Goal: Task Accomplishment & Management: Use online tool/utility

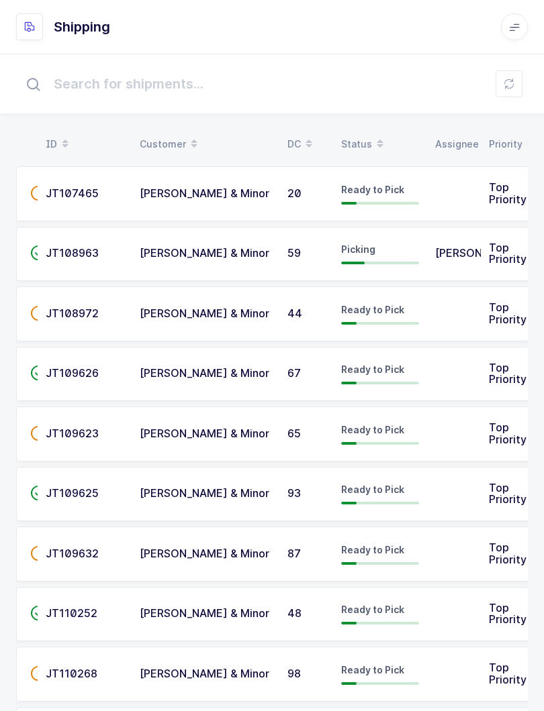
click at [376, 148] on icon at bounding box center [379, 147] width 7 height 7
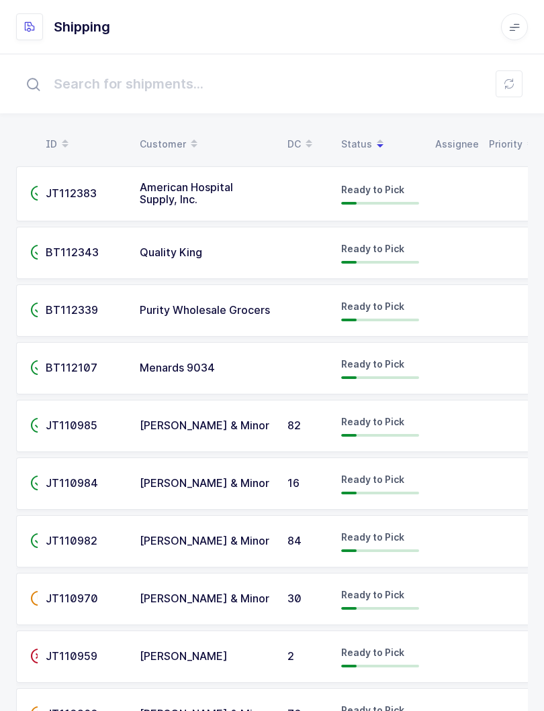
click at [363, 129] on table "ID Customer DC Status Assignee Priority" at bounding box center [275, 145] width 518 height 34
click at [352, 130] on table "ID Customer DC Status Assignee Priority" at bounding box center [275, 145] width 518 height 34
click at [372, 135] on span at bounding box center [380, 144] width 16 height 23
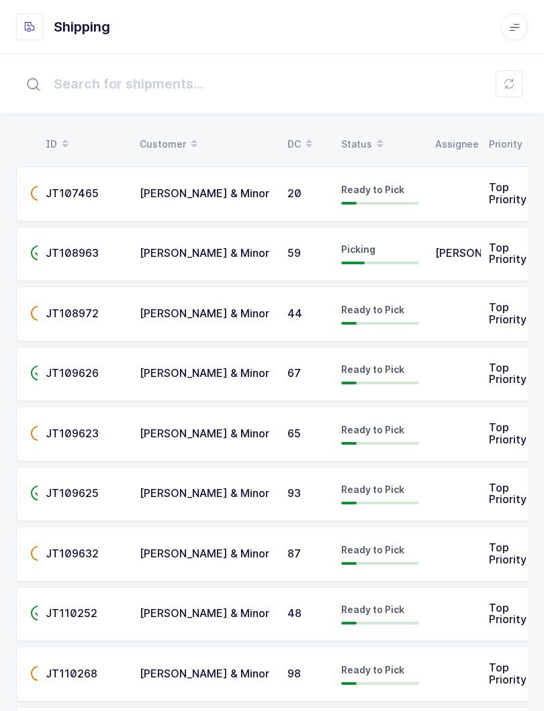
click at [376, 140] on icon at bounding box center [379, 139] width 7 height 7
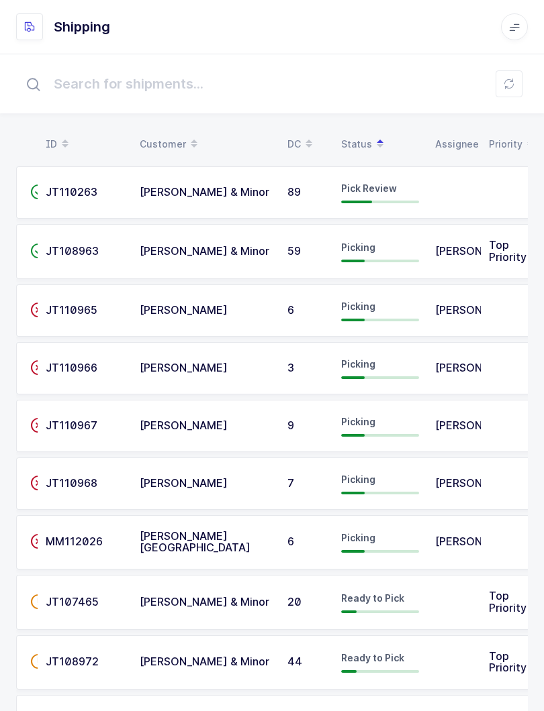
click at [387, 181] on td "Pick Review" at bounding box center [380, 192] width 94 height 52
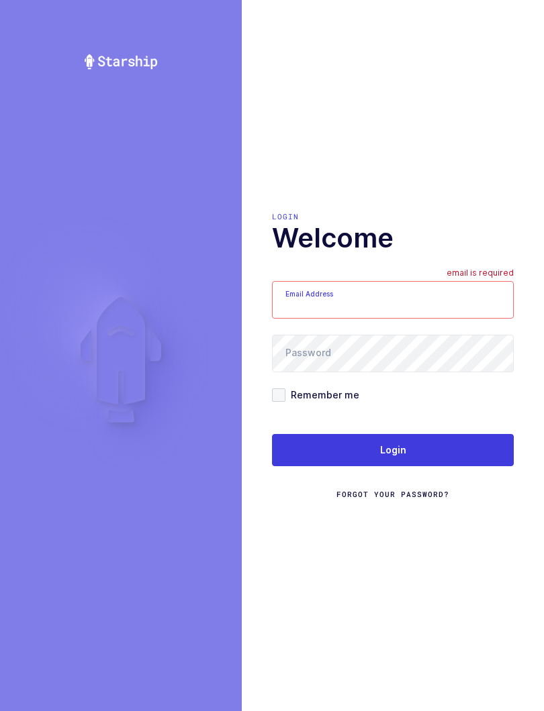
type input "[EMAIL_ADDRESS][DOMAIN_NAME]"
click at [470, 450] on button "Login" at bounding box center [393, 450] width 242 height 32
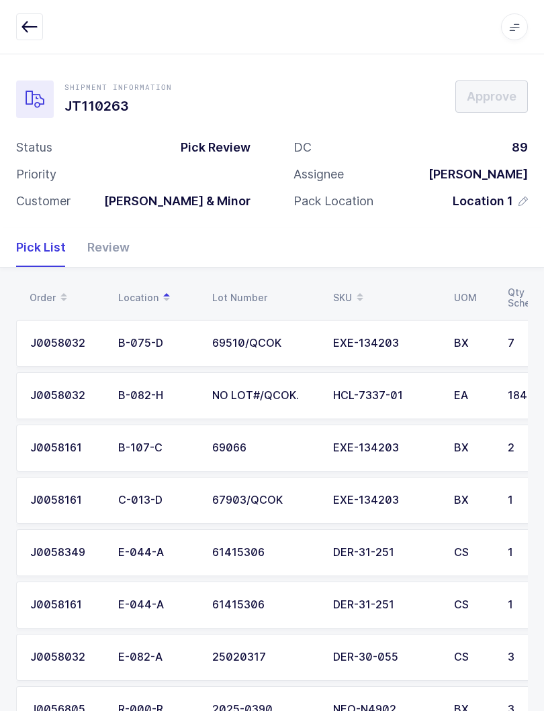
click at [115, 254] on div "Review" at bounding box center [103, 247] width 53 height 39
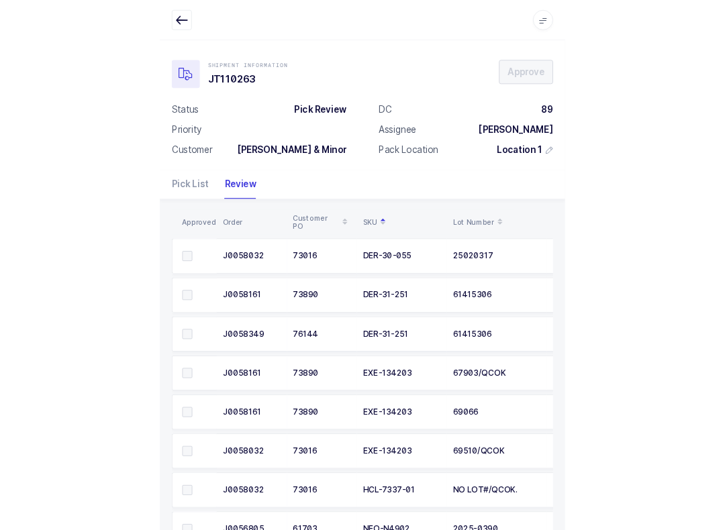
scroll to position [52, 0]
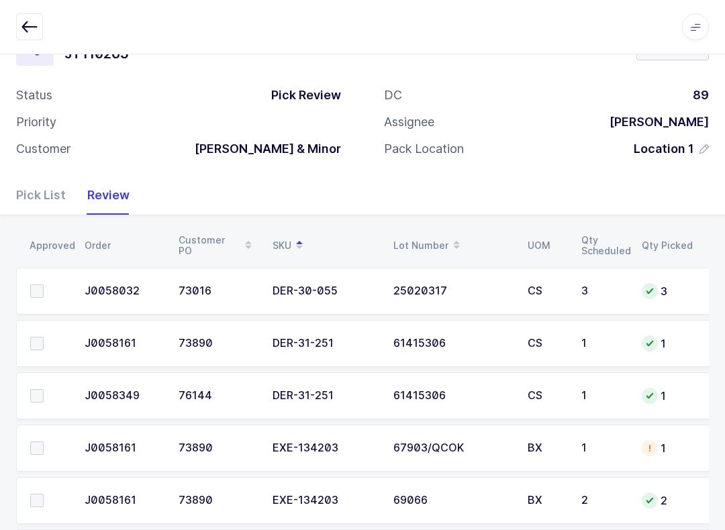
click at [46, 332] on td at bounding box center [46, 343] width 60 height 47
click at [32, 378] on td at bounding box center [46, 395] width 60 height 47
click at [42, 393] on span at bounding box center [36, 395] width 13 height 13
click at [44, 389] on input "checkbox" at bounding box center [44, 389] width 0 height 0
click at [40, 337] on span at bounding box center [36, 343] width 13 height 13
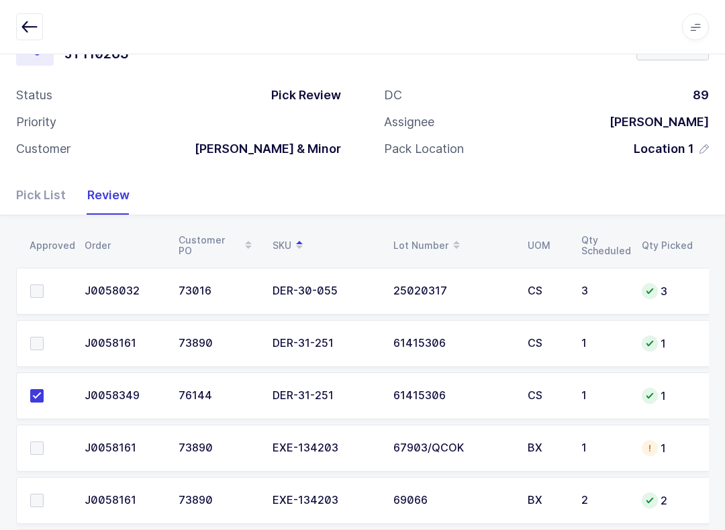
click at [44, 337] on input "checkbox" at bounding box center [44, 337] width 0 height 0
click at [36, 286] on span at bounding box center [36, 291] width 13 height 13
click at [44, 285] on input "checkbox" at bounding box center [44, 285] width 0 height 0
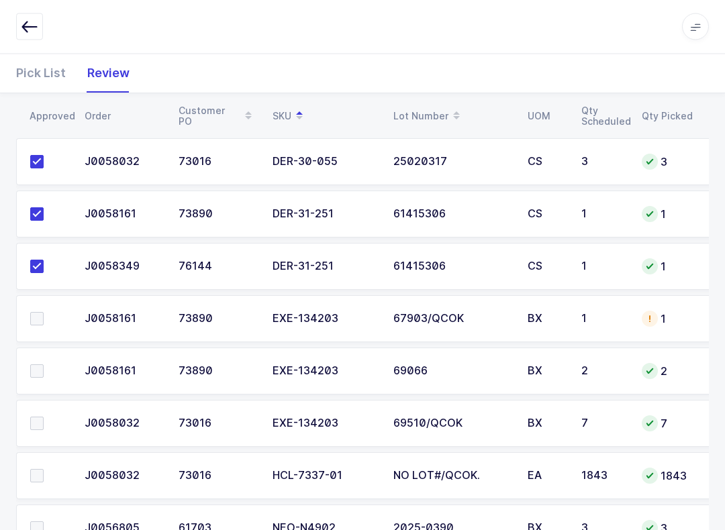
scroll to position [234, 0]
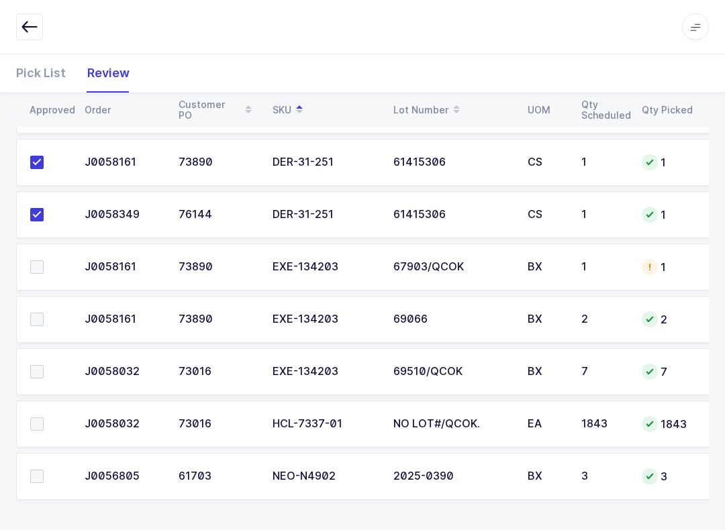
click at [42, 315] on span at bounding box center [36, 319] width 13 height 13
click at [44, 313] on input "checkbox" at bounding box center [44, 313] width 0 height 0
click at [30, 479] on span at bounding box center [36, 476] width 13 height 13
click at [44, 470] on input "checkbox" at bounding box center [44, 470] width 0 height 0
click at [44, 365] on label at bounding box center [49, 371] width 38 height 13
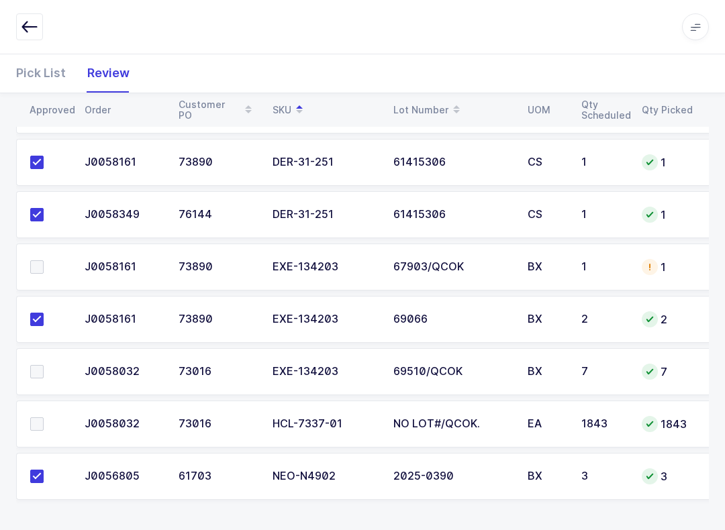
click at [44, 365] on input "checkbox" at bounding box center [44, 365] width 0 height 0
click at [45, 279] on td at bounding box center [46, 267] width 60 height 47
click at [46, 260] on label at bounding box center [49, 266] width 38 height 13
click at [44, 260] on input "checkbox" at bounding box center [44, 260] width 0 height 0
click at [38, 418] on span at bounding box center [36, 423] width 13 height 13
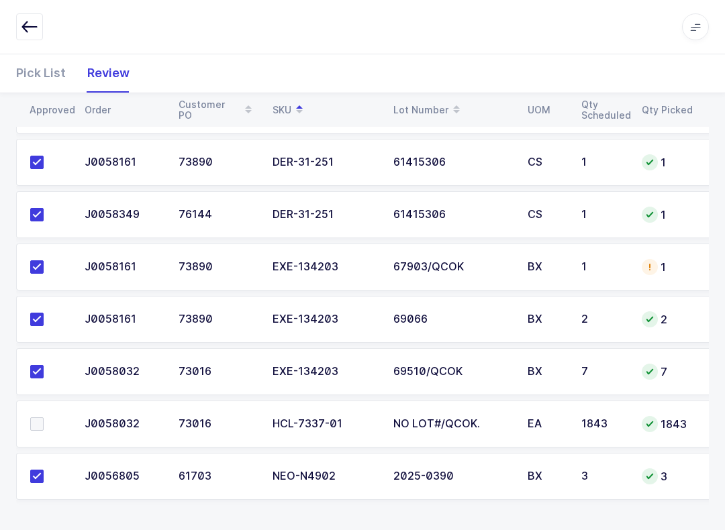
click at [44, 417] on input "checkbox" at bounding box center [44, 417] width 0 height 0
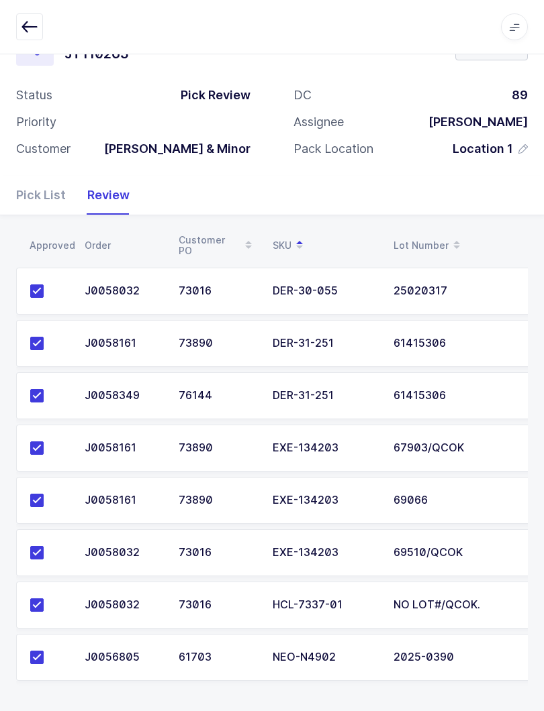
scroll to position [0, 0]
click at [456, 560] on td "69510/QCOK" at bounding box center [452, 552] width 134 height 47
click at [28, 19] on icon "button" at bounding box center [29, 27] width 16 height 16
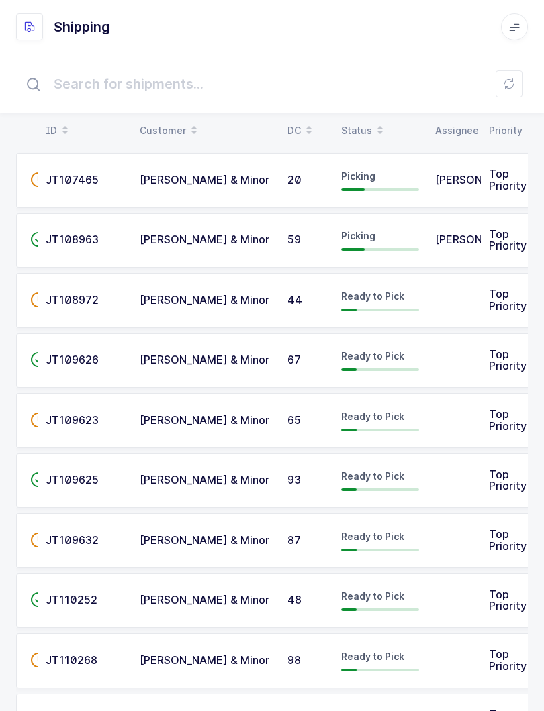
click at [364, 121] on div "Status" at bounding box center [380, 130] width 78 height 23
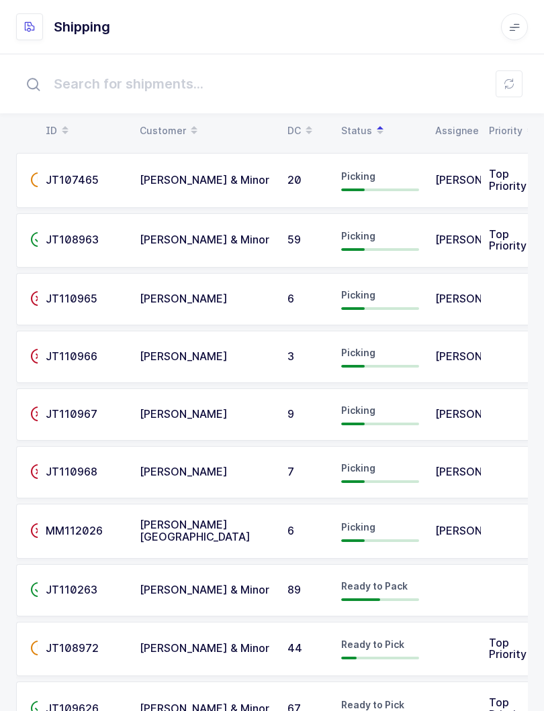
click at [509, 83] on icon at bounding box center [508, 84] width 11 height 11
